Goal: Entertainment & Leisure: Consume media (video, audio)

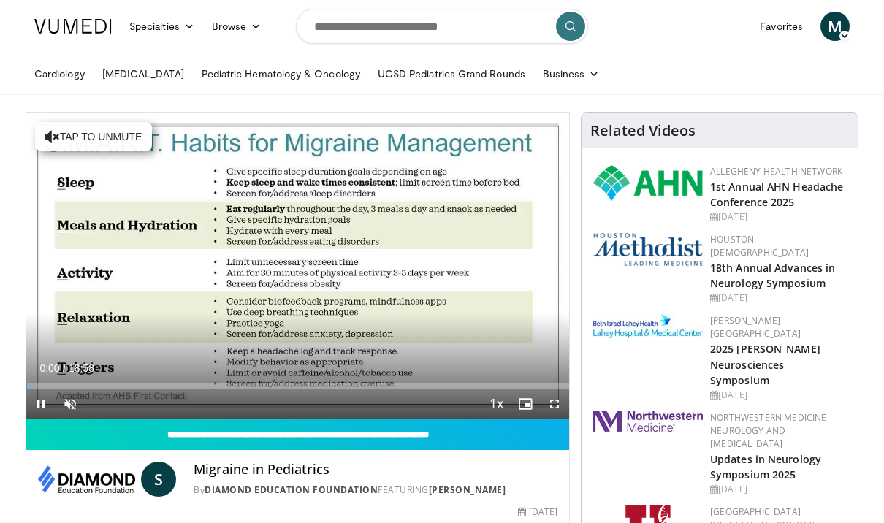
click at [68, 395] on span "Video Player" at bounding box center [70, 403] width 29 height 29
